Goal: Check status: Check status

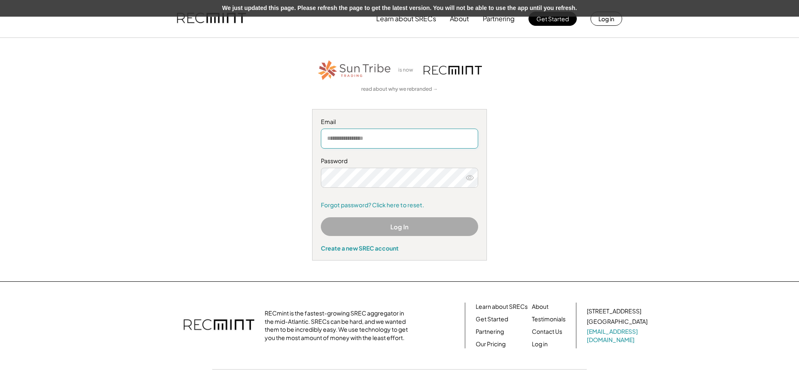
type input "**********"
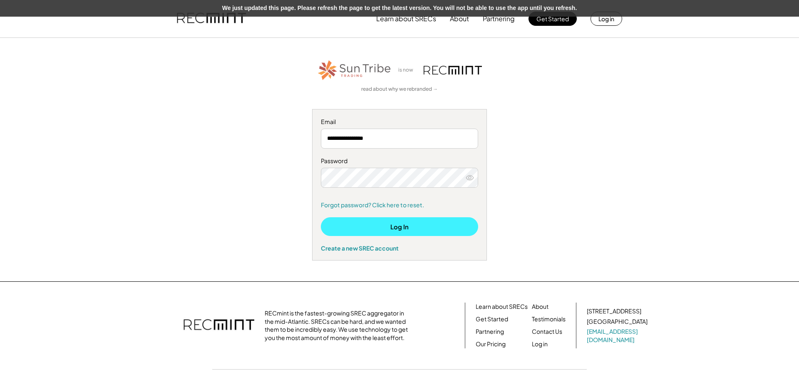
click at [398, 231] on button "Log In" at bounding box center [399, 226] width 157 height 19
click at [395, 226] on button "Log In" at bounding box center [399, 226] width 157 height 19
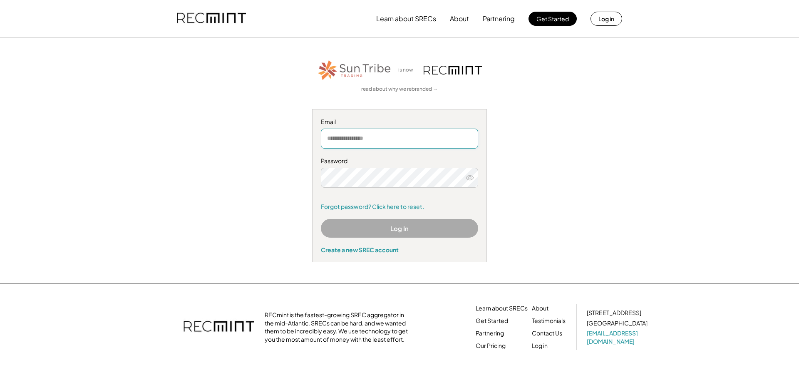
type input "**********"
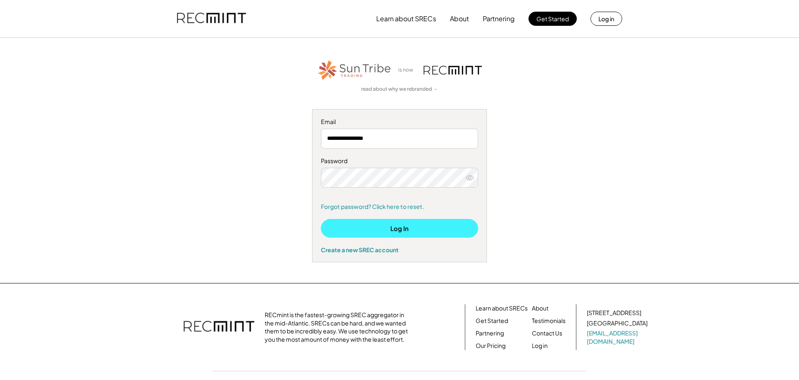
click at [394, 228] on button "Log In" at bounding box center [399, 228] width 157 height 19
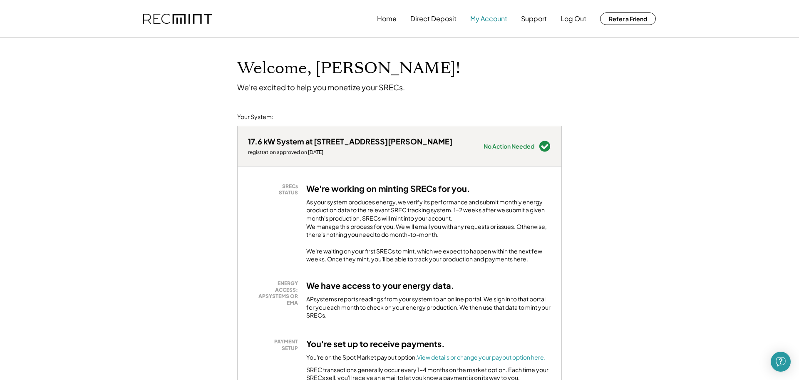
click at [492, 19] on button "My Account" at bounding box center [488, 18] width 37 height 17
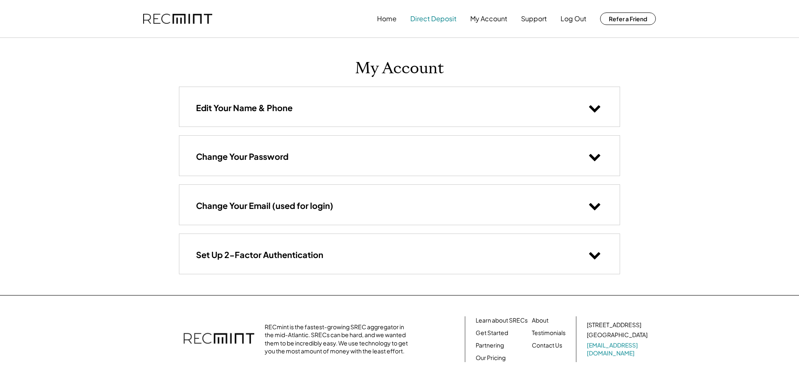
click at [437, 18] on button "Direct Deposit" at bounding box center [433, 18] width 46 height 17
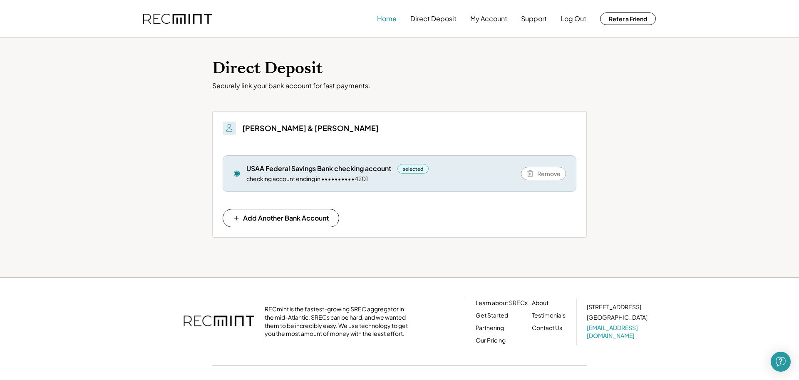
click at [387, 18] on button "Home" at bounding box center [387, 18] width 20 height 17
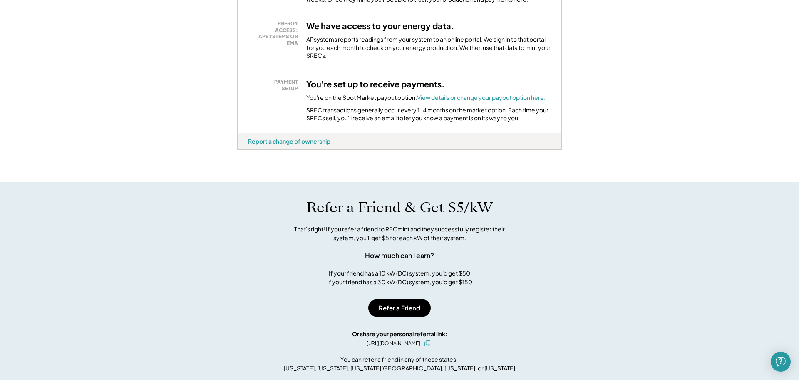
scroll to position [259, 0]
click at [473, 102] on font "View details or change your payout option here." at bounding box center [481, 97] width 129 height 7
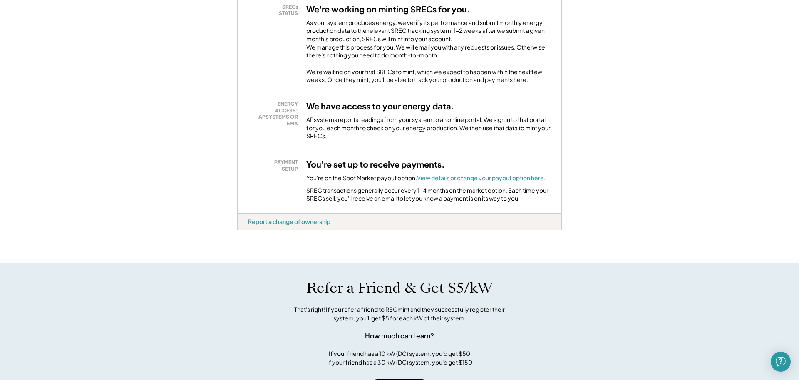
scroll to position [178, 0]
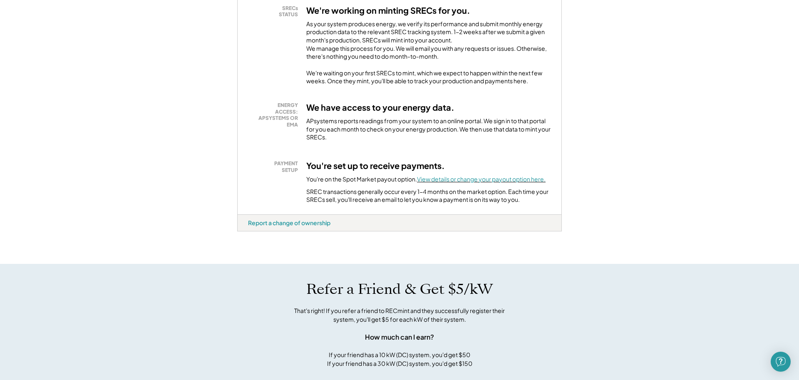
click at [474, 183] on font "View details or change your payout option here." at bounding box center [481, 178] width 129 height 7
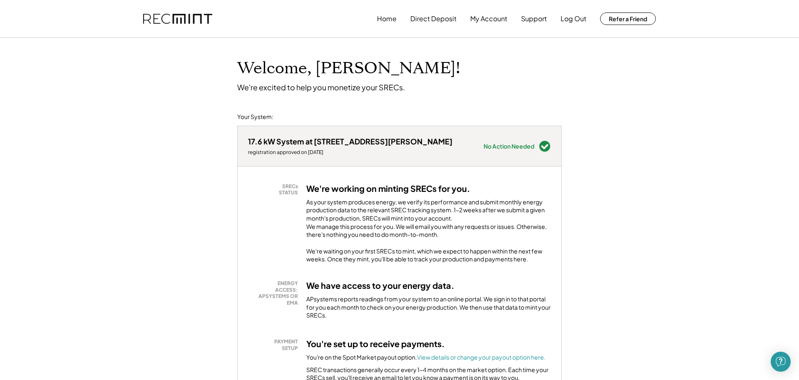
scroll to position [0, 0]
click at [489, 19] on button "My Account" at bounding box center [488, 18] width 37 height 17
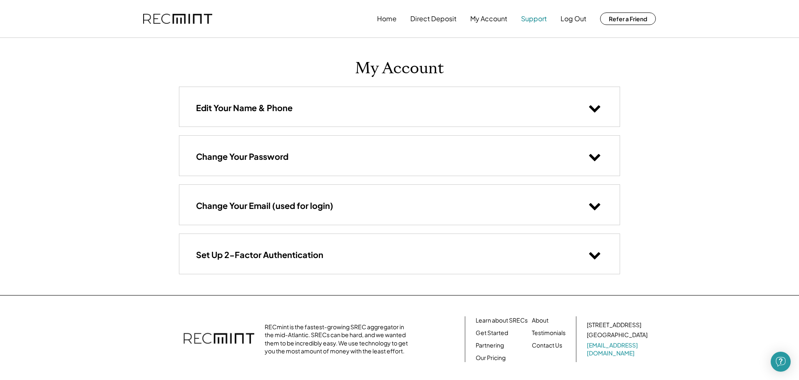
click at [539, 18] on button "Support" at bounding box center [534, 18] width 26 height 17
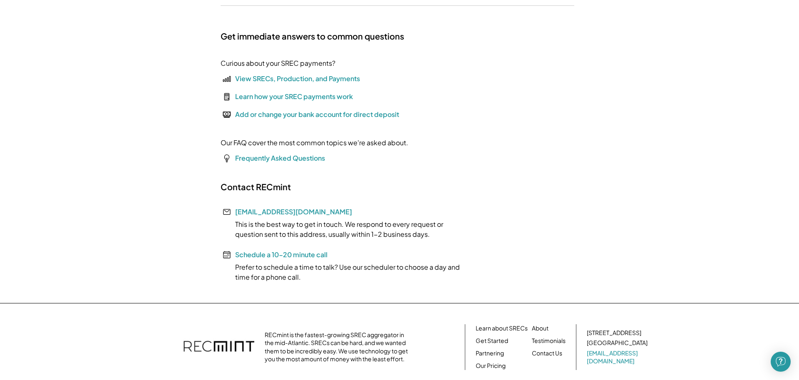
scroll to position [86, 0]
click at [281, 78] on div "View SRECs, Production, and Payments" at bounding box center [297, 78] width 125 height 10
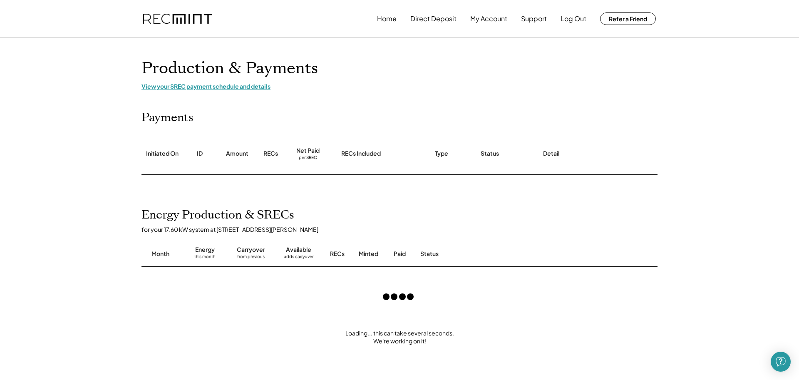
click at [223, 88] on div "View your SREC payment schedule and details" at bounding box center [400, 85] width 516 height 7
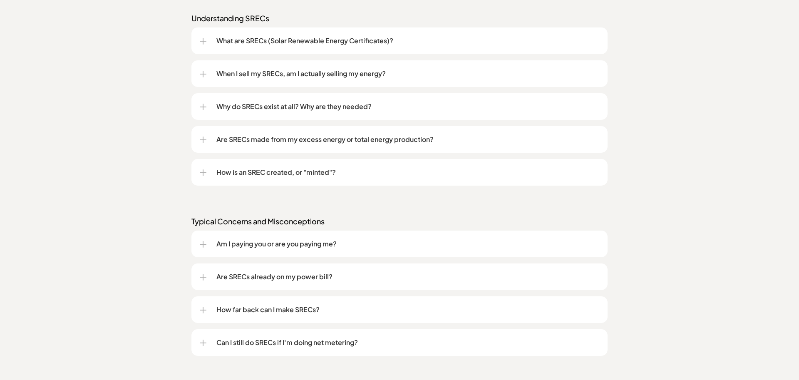
scroll to position [703, 0]
